Goal: Task Accomplishment & Management: Complete application form

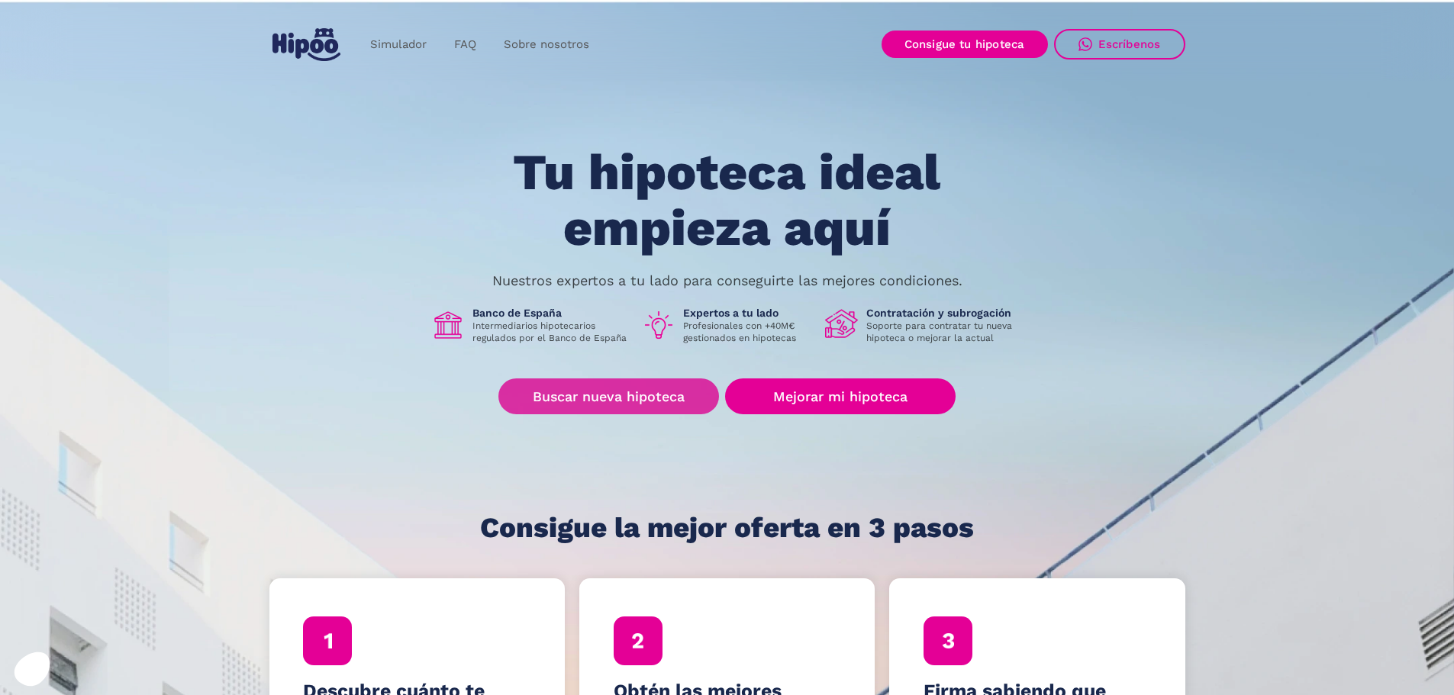
click at [653, 405] on link "Buscar nueva hipoteca" at bounding box center [608, 397] width 221 height 36
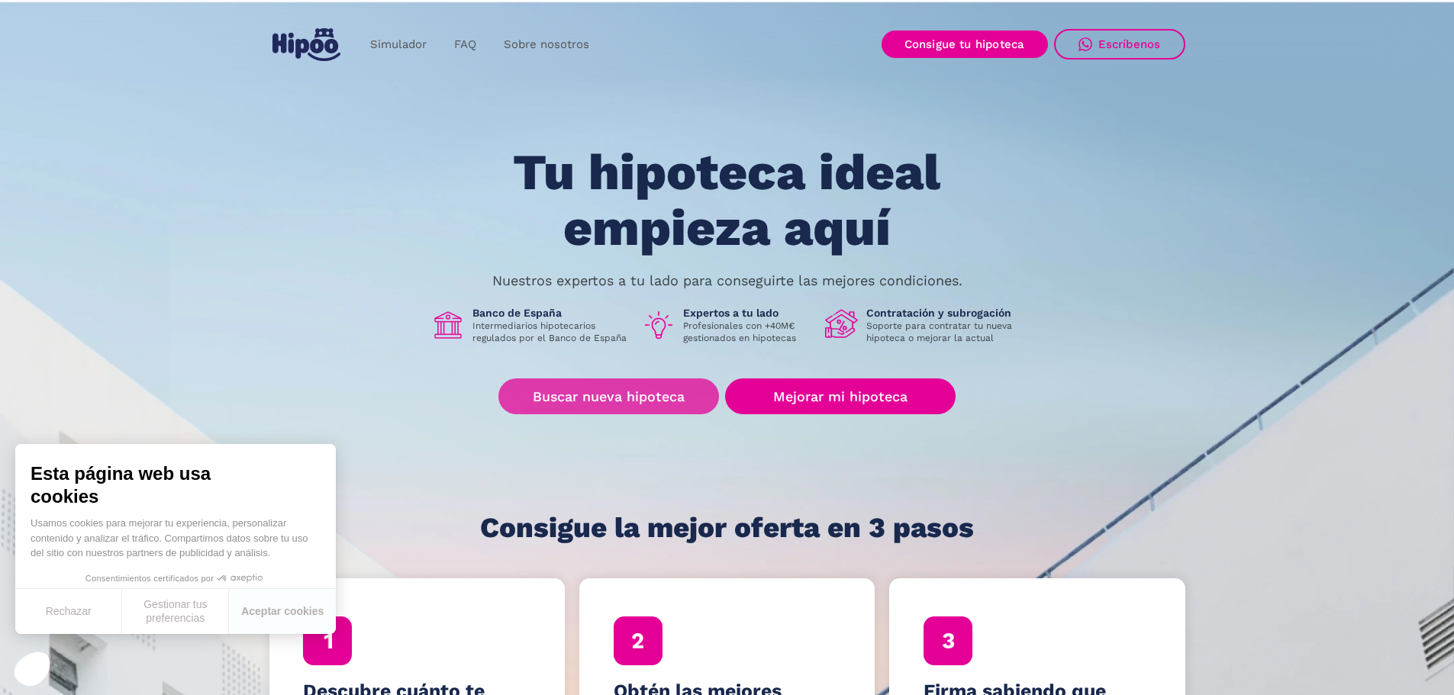
click at [639, 412] on link "Buscar nueva hipoteca" at bounding box center [608, 397] width 221 height 36
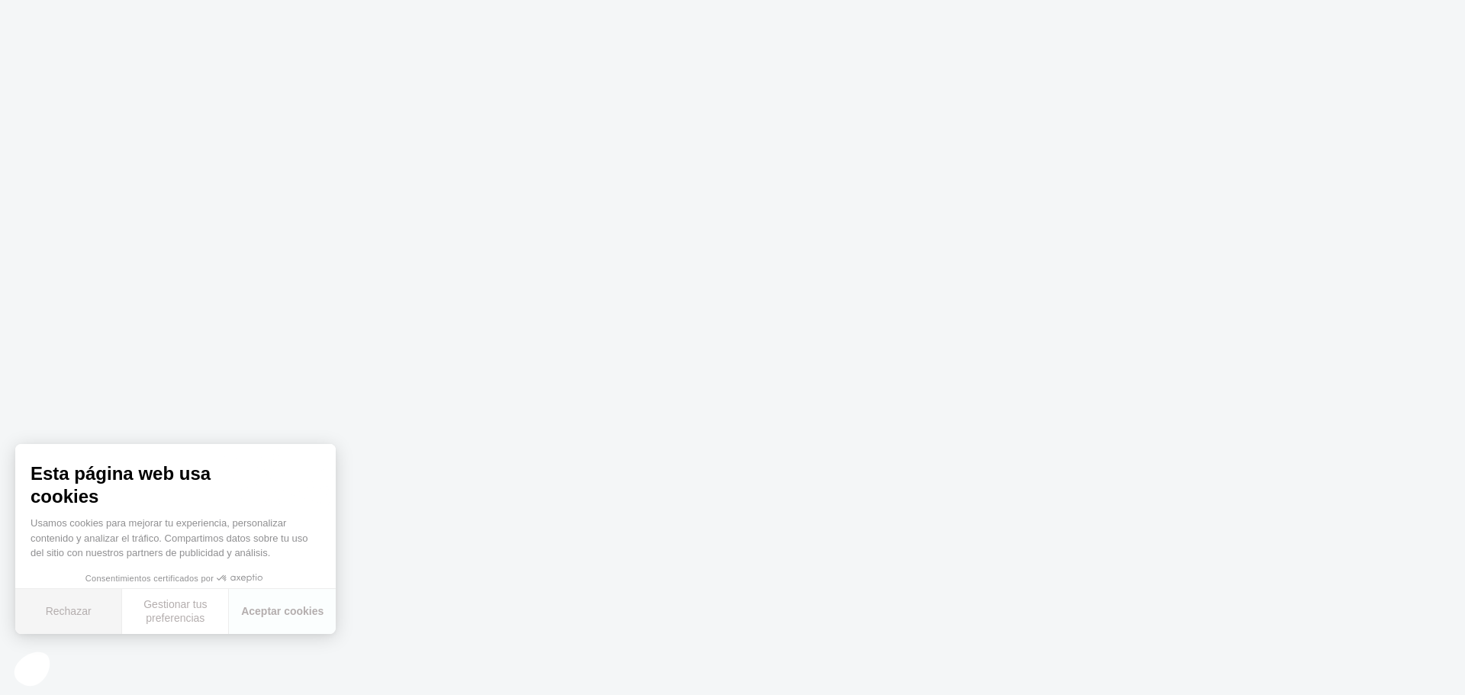
click at [91, 610] on button "Rechazar" at bounding box center [68, 611] width 107 height 45
